Goal: Task Accomplishment & Management: Use online tool/utility

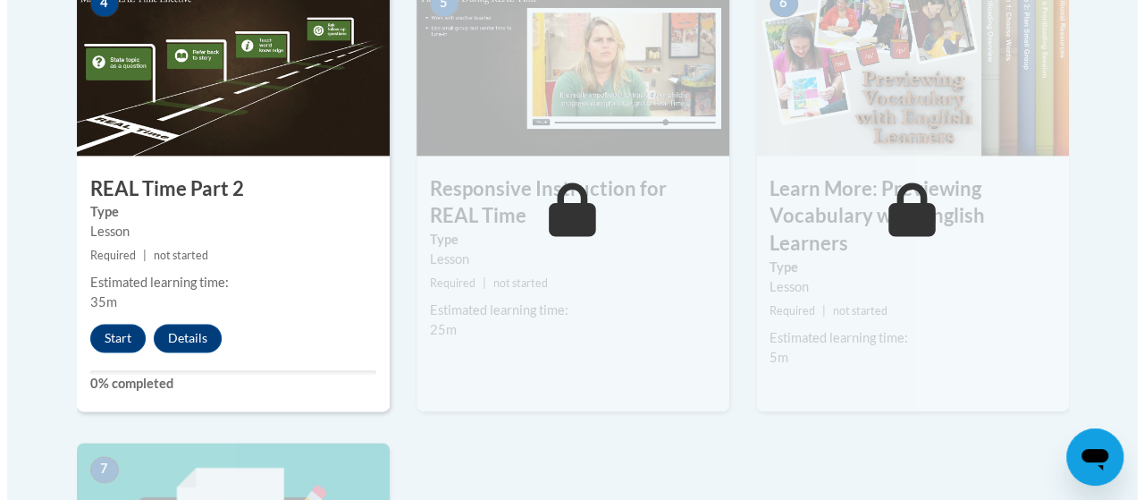
scroll to position [1118, 0]
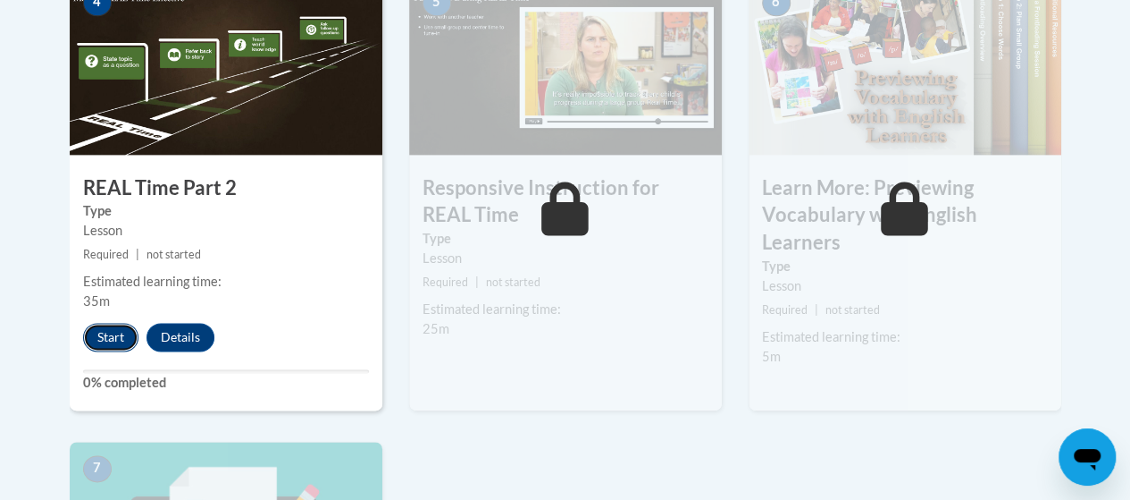
click at [105, 336] on button "Start" at bounding box center [110, 337] width 55 height 29
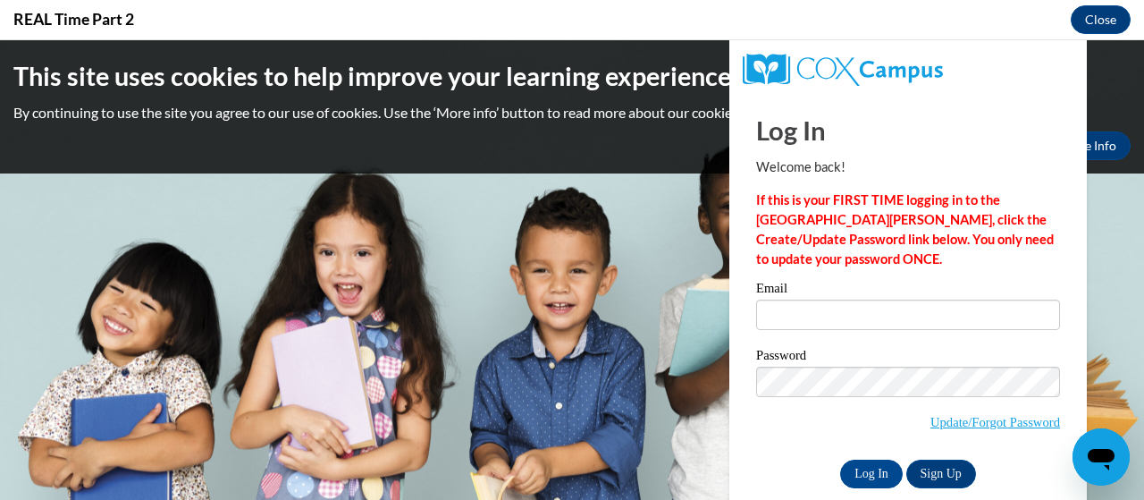
scroll to position [0, 0]
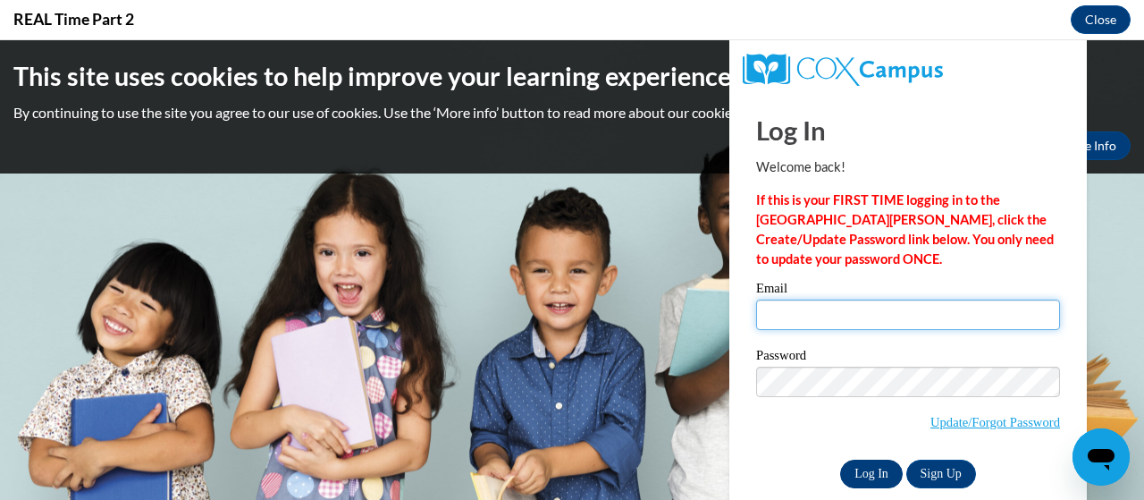
type input "[EMAIL_ADDRESS][DOMAIN_NAME]"
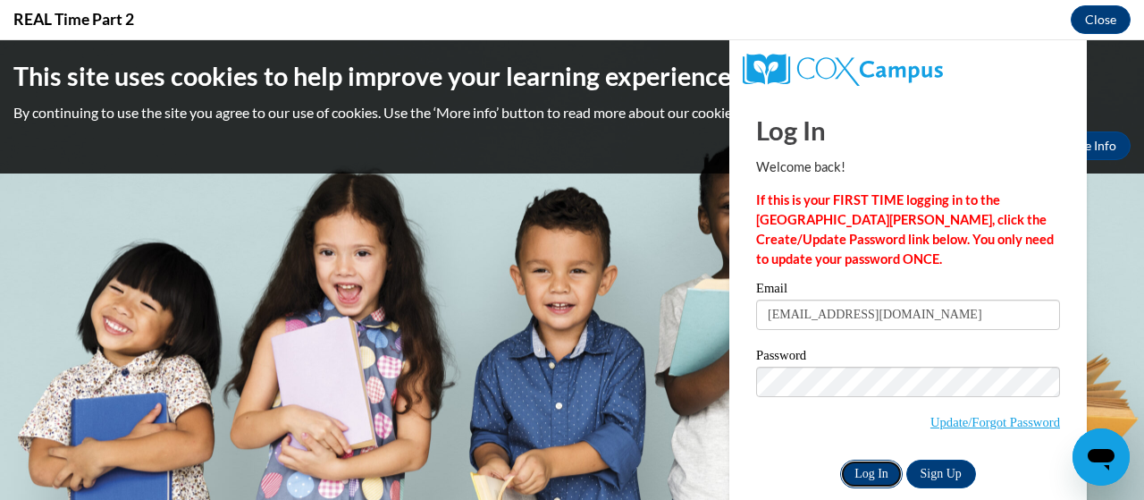
click at [862, 483] on input "Log In" at bounding box center [871, 473] width 63 height 29
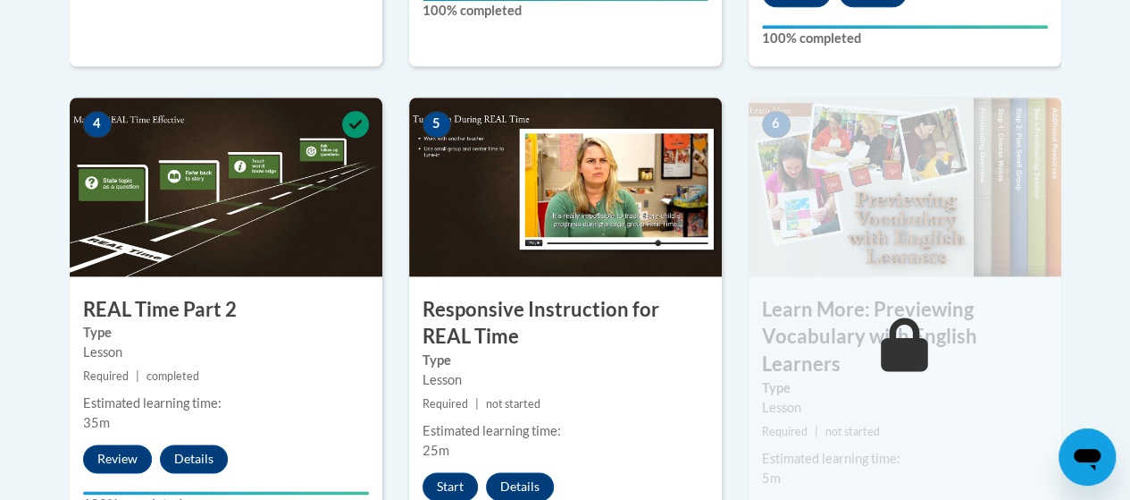
scroll to position [955, 0]
